Goal: Task Accomplishment & Management: Use online tool/utility

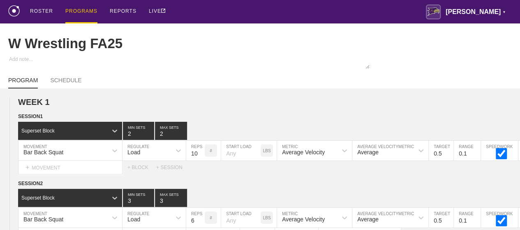
click at [79, 10] on div "PROGRAMS" at bounding box center [81, 11] width 32 height 23
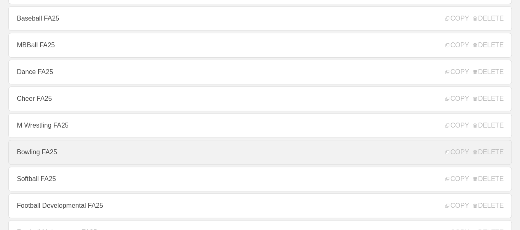
scroll to position [247, 0]
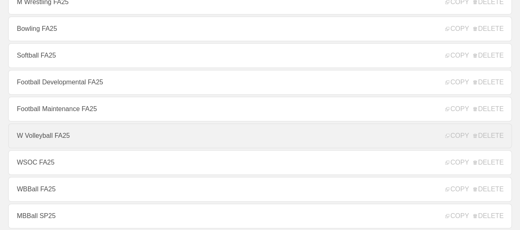
click at [49, 139] on link "W Volleyball FA25" at bounding box center [260, 135] width 504 height 25
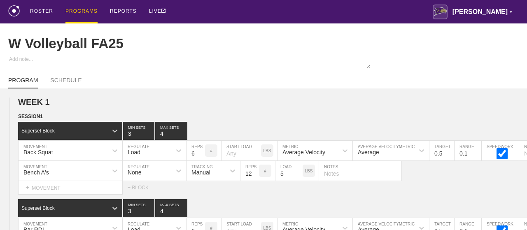
type textarea "x"
type input "W Volleyball FA25"
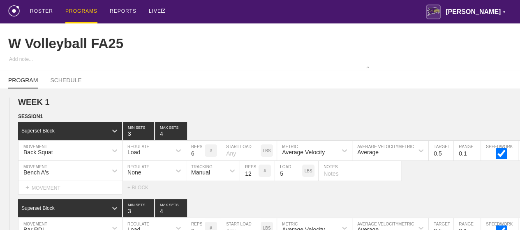
click at [49, 134] on div "Superset Block" at bounding box center [37, 131] width 33 height 6
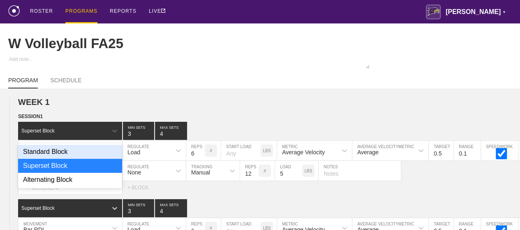
click at [167, 79] on div "PROGRAM SCHEDULE" at bounding box center [260, 79] width 504 height 18
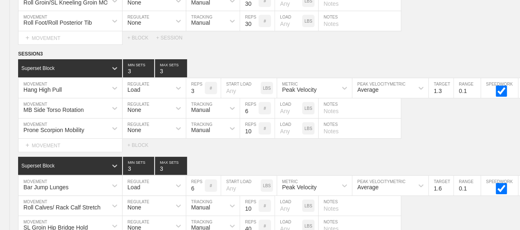
scroll to position [9532, 0]
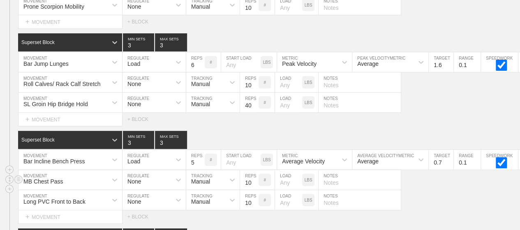
drag, startPoint x: 167, startPoint y: 79, endPoint x: 452, endPoint y: 149, distance: 293.3
click at [452, 170] on div "MB Chest Pass MOVEMENT None REGULATE Manual TRACKING 10 REPS # LOAD LBS NOTES" at bounding box center [260, 180] width 520 height 20
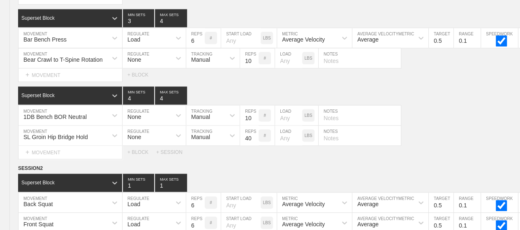
scroll to position [0, 0]
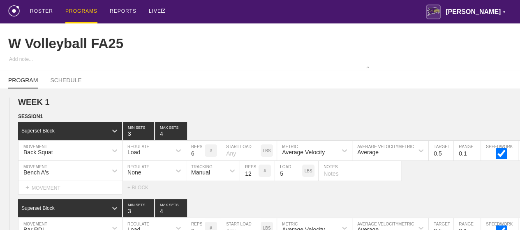
click at [79, 10] on div "PROGRAMS" at bounding box center [81, 11] width 32 height 23
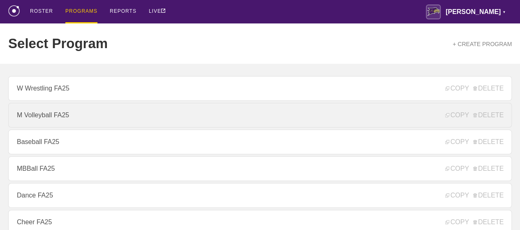
scroll to position [123, 0]
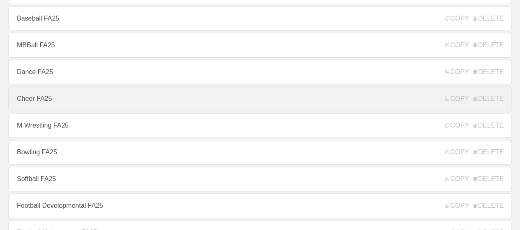
click at [24, 104] on link "Cheer FA25" at bounding box center [260, 98] width 504 height 25
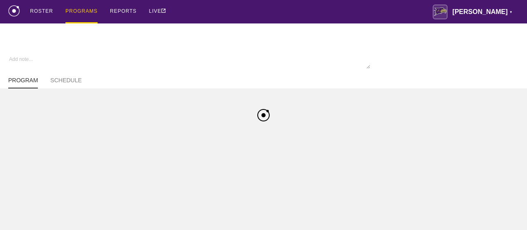
type textarea "x"
type input "Cheer FA25"
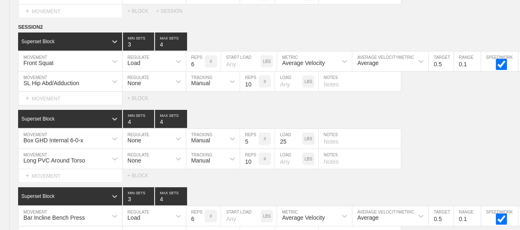
scroll to position [4841, 0]
